Goal: Navigation & Orientation: Find specific page/section

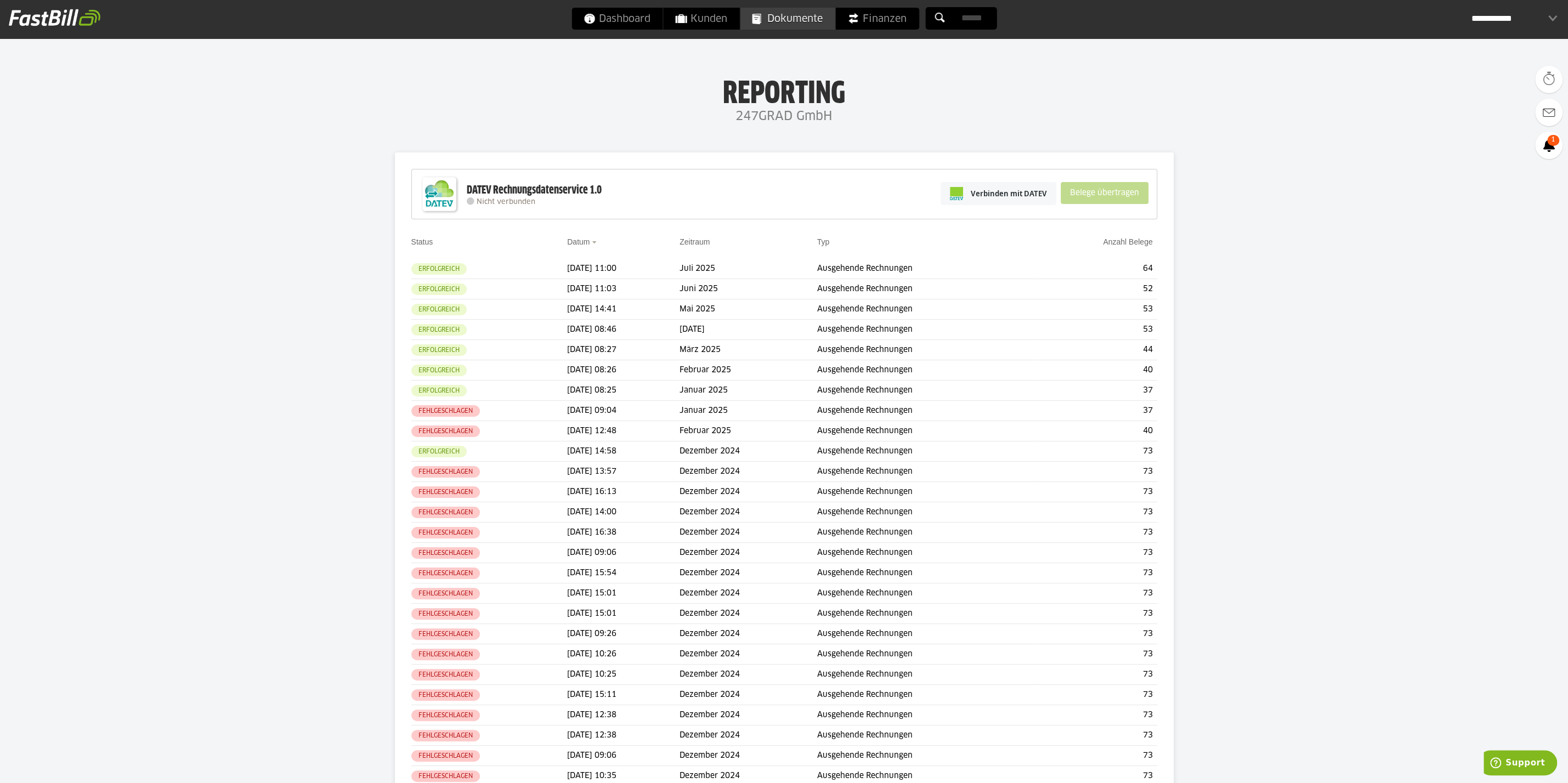
click at [801, 22] on span "Dokumente" at bounding box center [787, 19] width 71 height 22
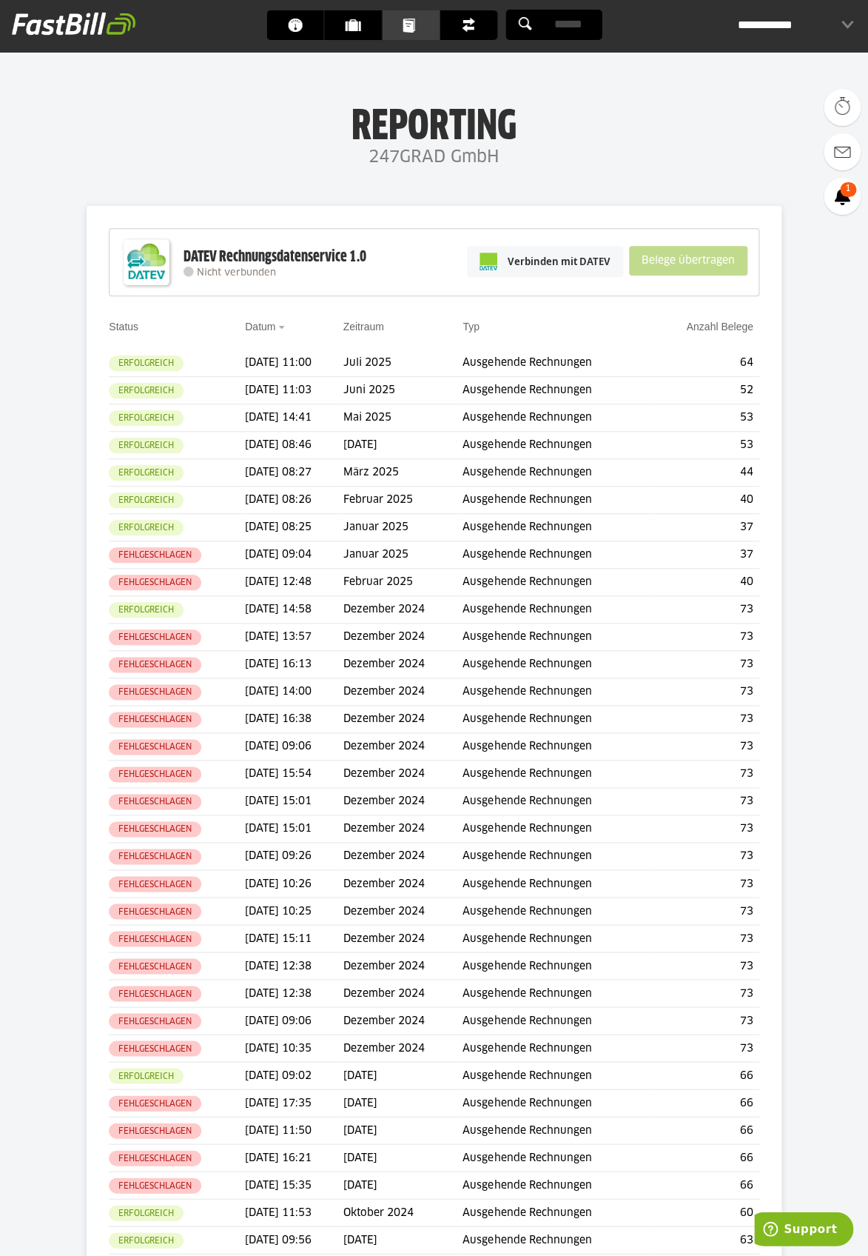
click at [426, 30] on span "Dokumente" at bounding box center [415, 25] width 24 height 30
click at [411, 28] on span "Dokumente" at bounding box center [415, 25] width 24 height 30
